Goal: Task Accomplishment & Management: Use online tool/utility

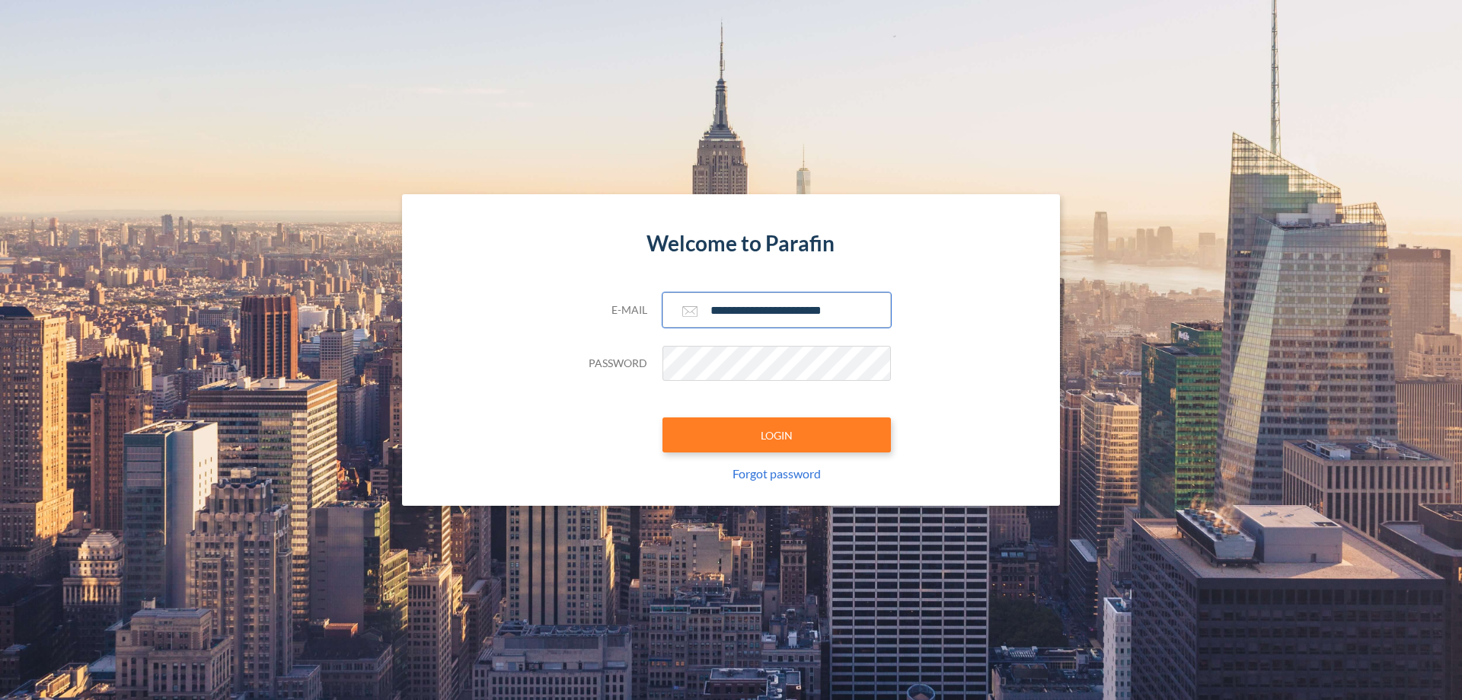
type input "**********"
click at [777, 435] on button "LOGIN" at bounding box center [776, 434] width 228 height 35
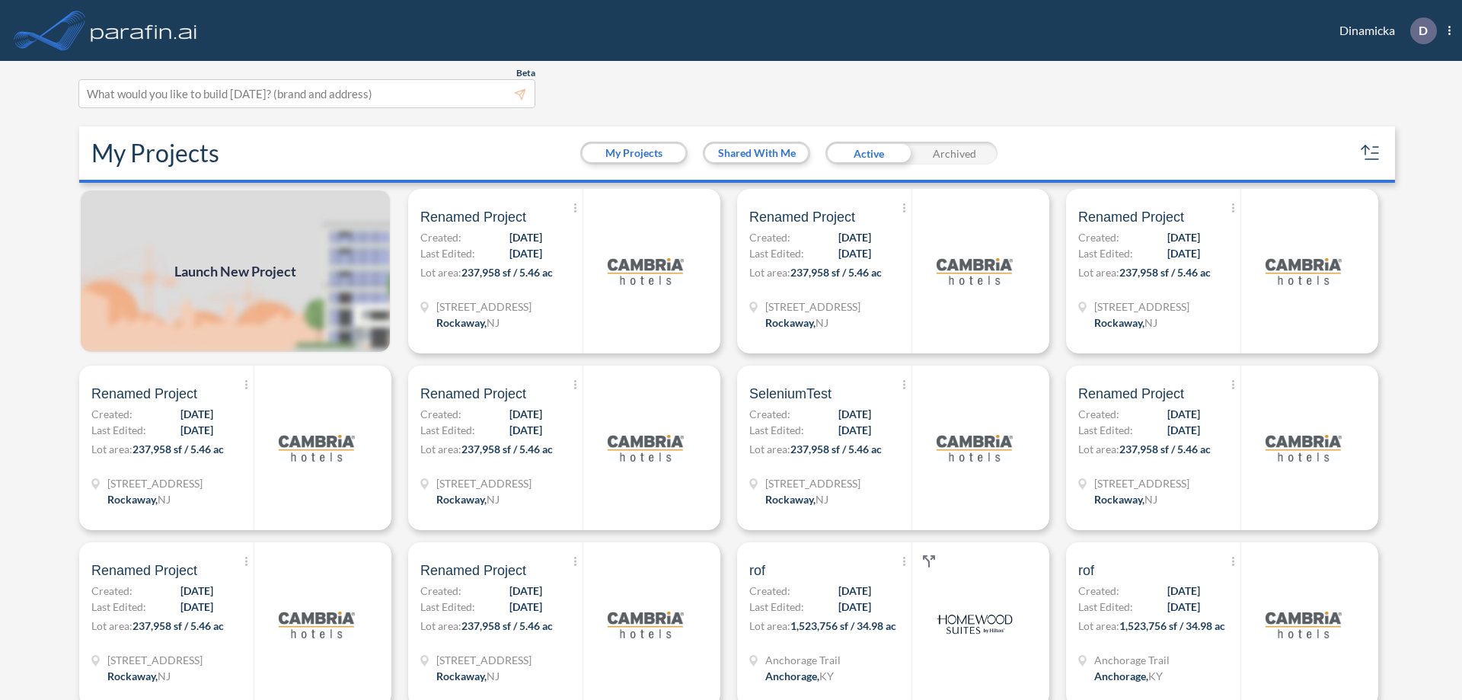
scroll to position [4, 0]
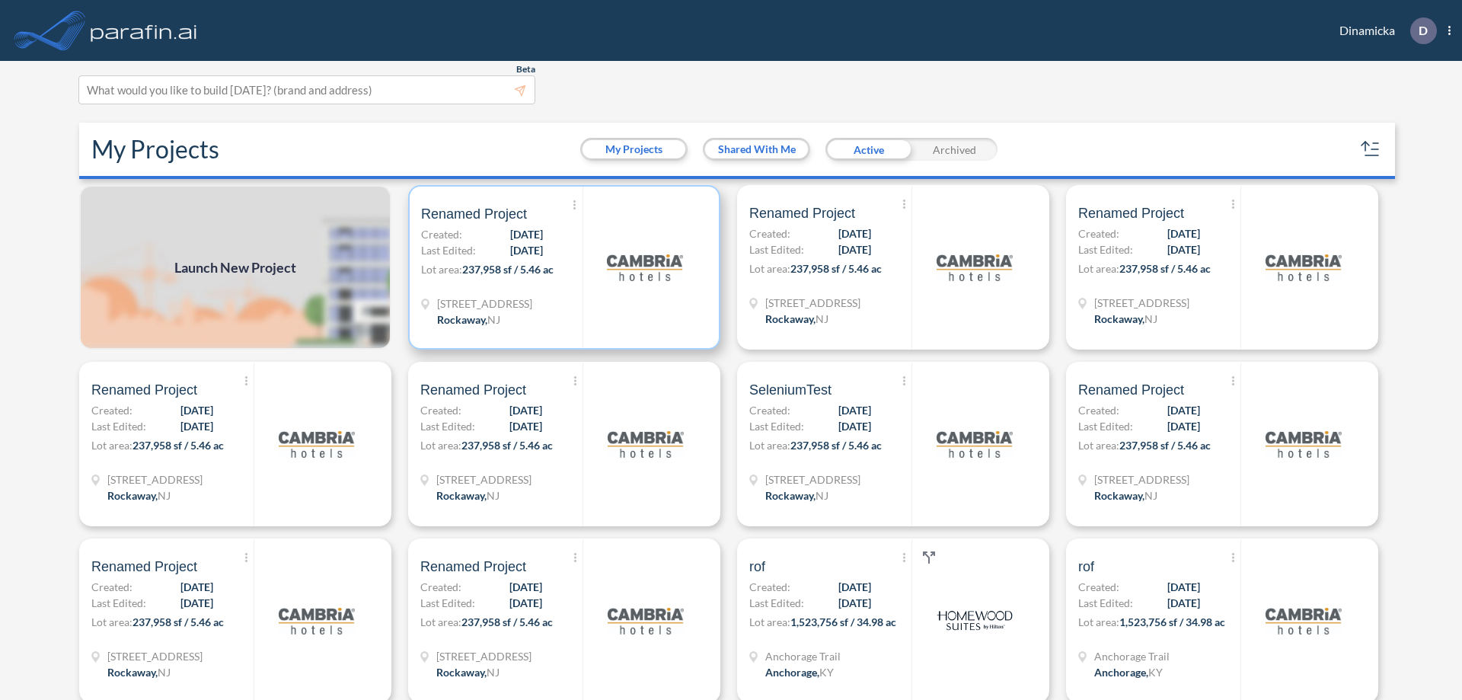
click at [561, 267] on p "Lot area: 237,958 sf / 5.46 ac" at bounding box center [501, 272] width 161 height 22
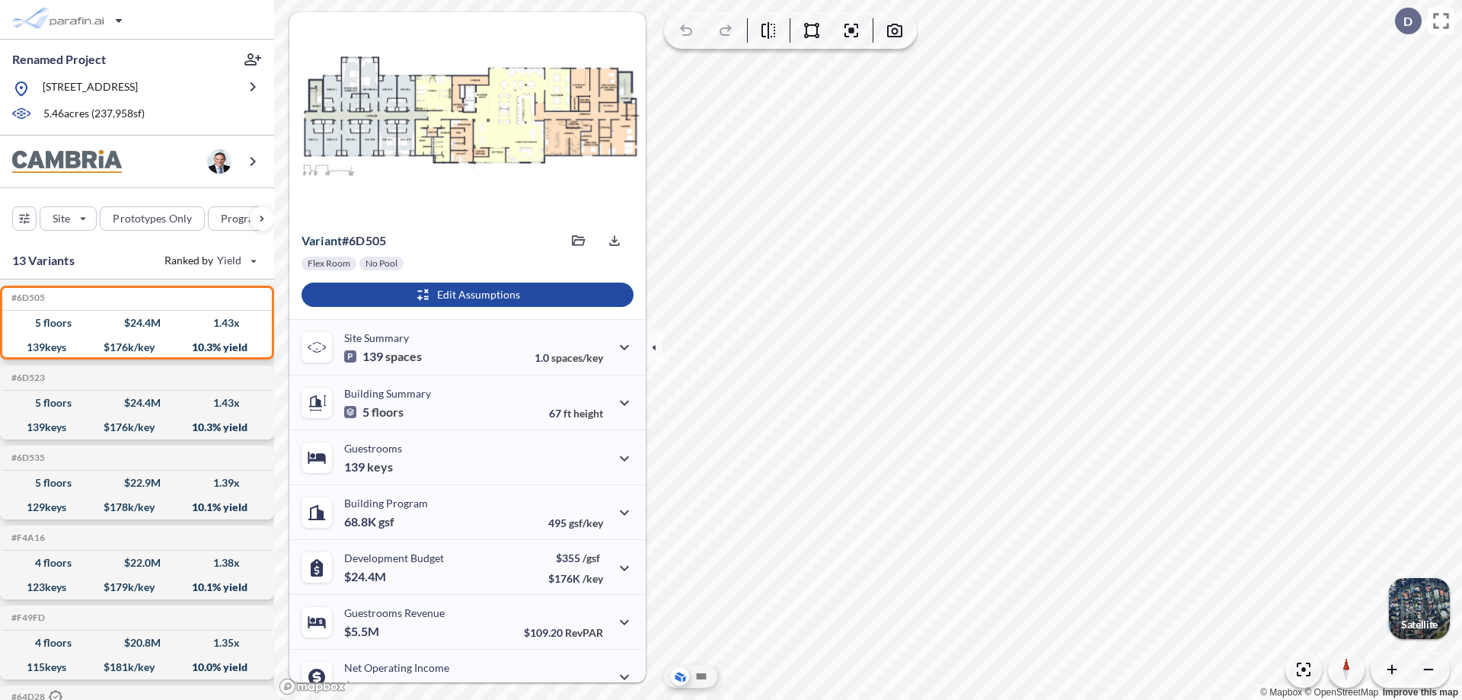
scroll to position [77, 0]
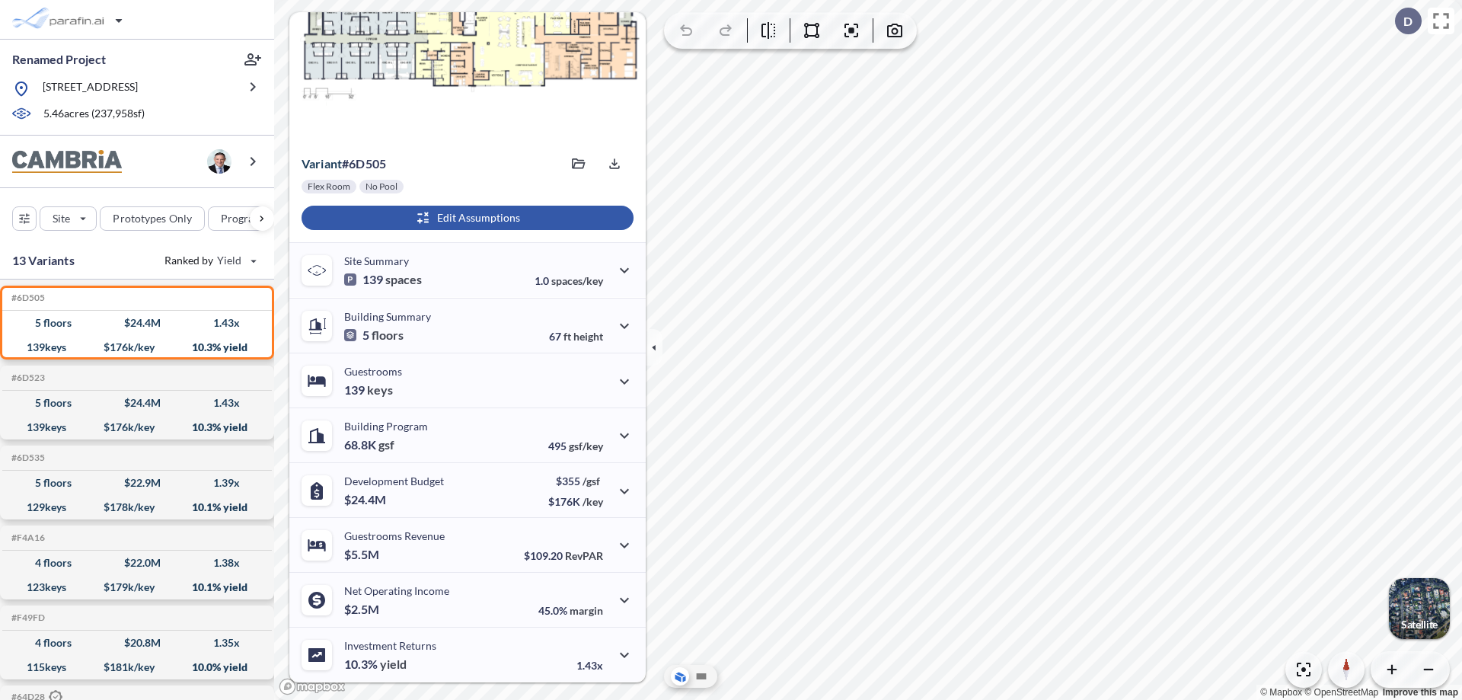
click at [465, 218] on div "button" at bounding box center [468, 218] width 332 height 24
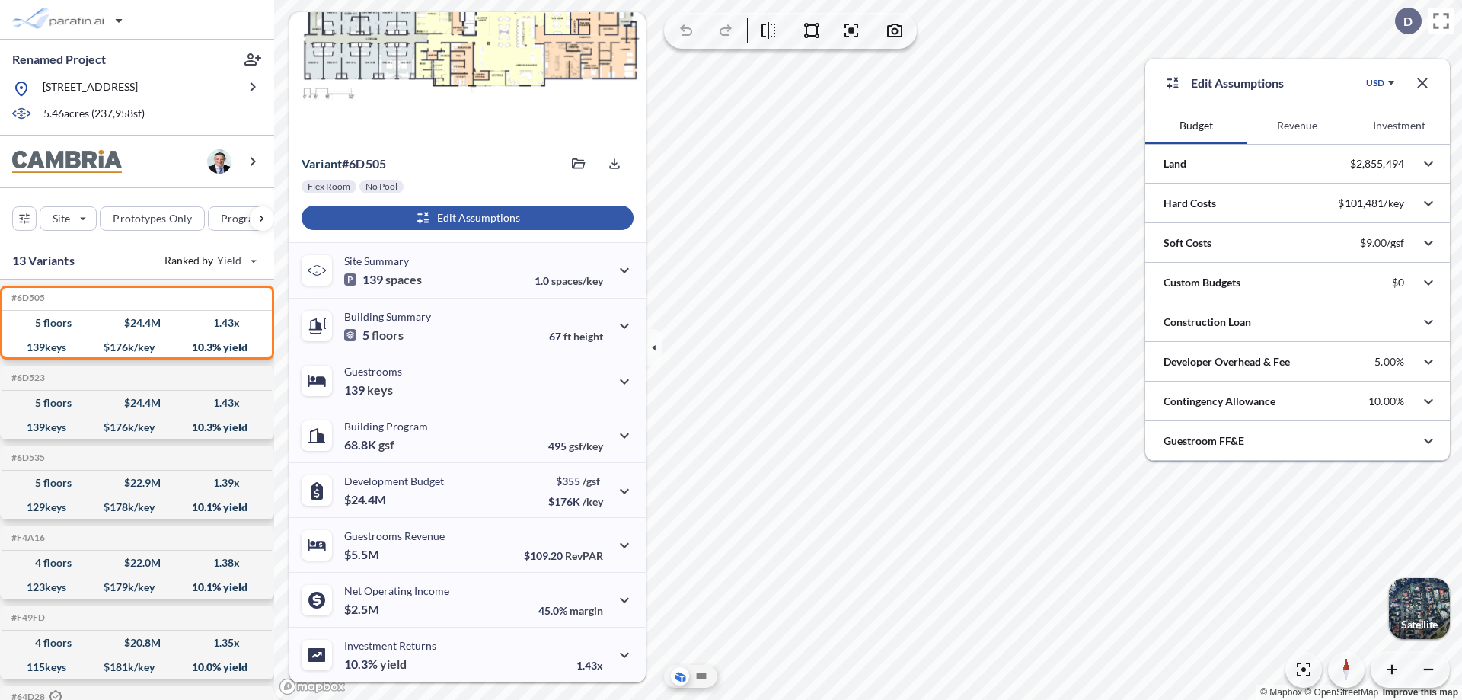
click at [1297, 126] on button "Revenue" at bounding box center [1296, 125] width 101 height 37
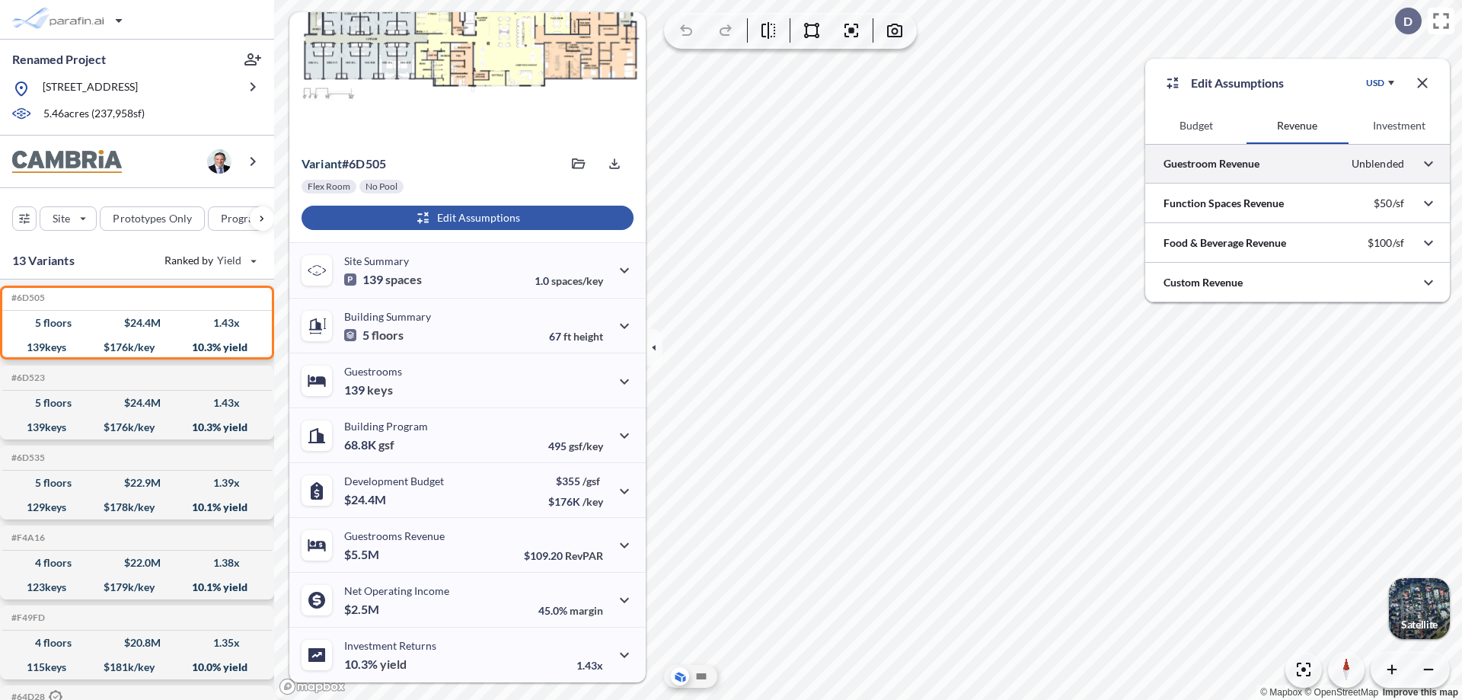
click at [1297, 164] on div at bounding box center [1297, 163] width 305 height 39
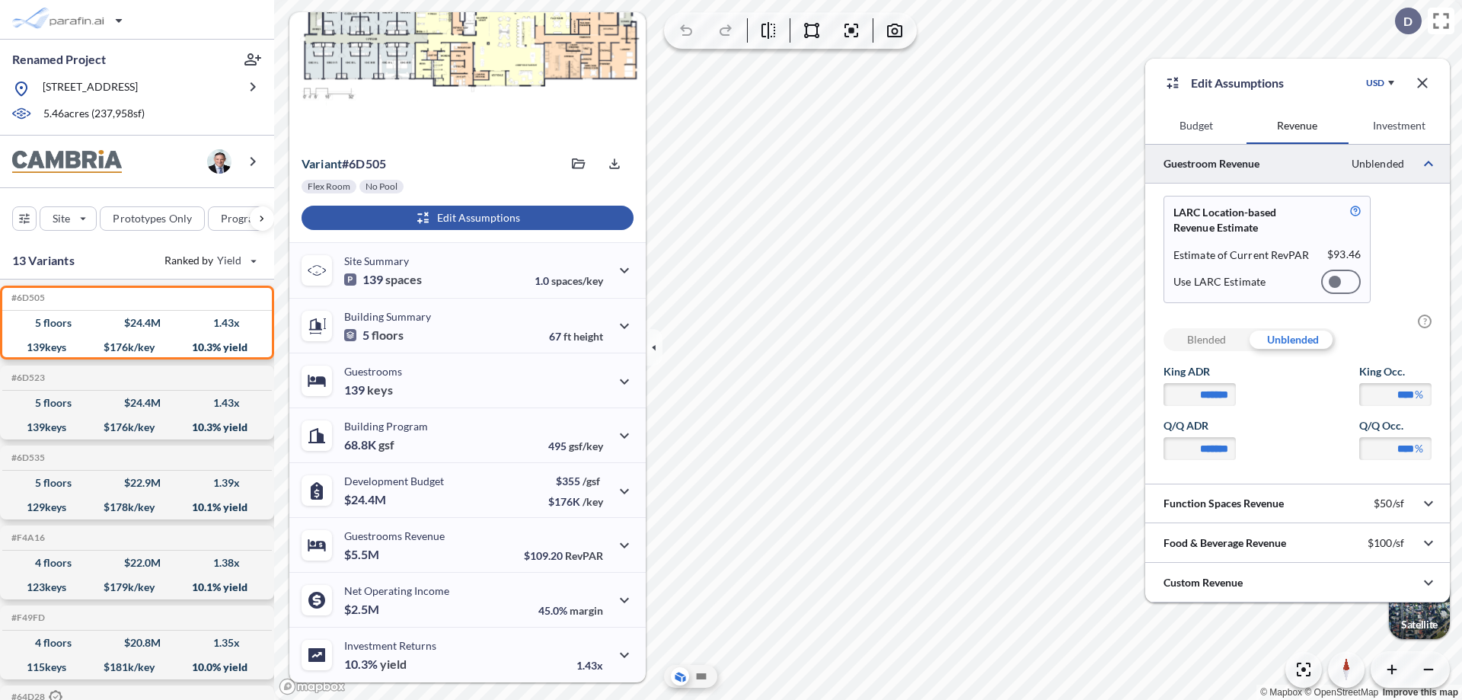
click at [1341, 282] on div at bounding box center [1341, 282] width 40 height 24
